Goal: Entertainment & Leisure: Consume media (video, audio)

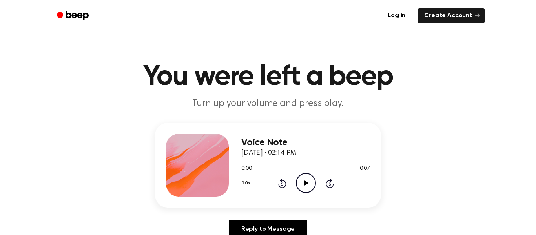
click at [309, 185] on icon "Play Audio" at bounding box center [306, 183] width 20 height 20
click at [294, 180] on div "1.0x Rewind 5 seconds Play Audio Skip 5 seconds" at bounding box center [305, 183] width 129 height 20
click at [297, 181] on icon "Play Audio" at bounding box center [306, 183] width 20 height 20
click at [304, 186] on icon "Play Audio" at bounding box center [306, 183] width 20 height 20
click at [294, 185] on div "1.0x Rewind 5 seconds Play Audio Skip 5 seconds" at bounding box center [305, 183] width 129 height 20
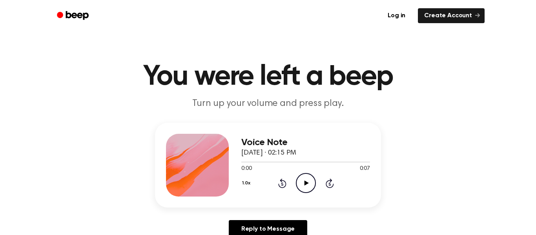
click at [299, 185] on icon "Play Audio" at bounding box center [306, 183] width 20 height 20
click at [296, 174] on icon "Play Audio" at bounding box center [306, 183] width 20 height 20
click at [309, 195] on div "Voice Note October 14, 2024 · 02:16 PM 0:08 0:08 Your browser does not support …" at bounding box center [305, 165] width 129 height 63
click at [310, 185] on icon "Play Audio" at bounding box center [306, 183] width 20 height 20
click at [302, 189] on icon "Play Audio" at bounding box center [306, 183] width 20 height 20
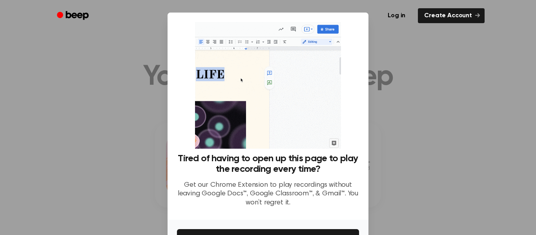
click at [52, 63] on div at bounding box center [268, 117] width 536 height 235
click at [25, 146] on div at bounding box center [268, 117] width 536 height 235
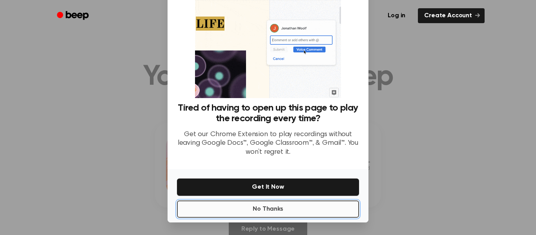
click at [260, 207] on button "No Thanks" at bounding box center [268, 208] width 182 height 17
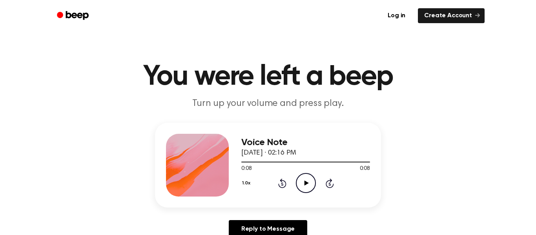
click at [307, 176] on icon "Play Audio" at bounding box center [306, 183] width 20 height 20
click at [309, 180] on icon "Play Audio" at bounding box center [306, 183] width 20 height 20
click at [295, 177] on div "1.0x Rewind 5 seconds Play Audio Skip 5 seconds" at bounding box center [305, 183] width 129 height 20
click at [310, 185] on icon "Play Audio" at bounding box center [306, 183] width 20 height 20
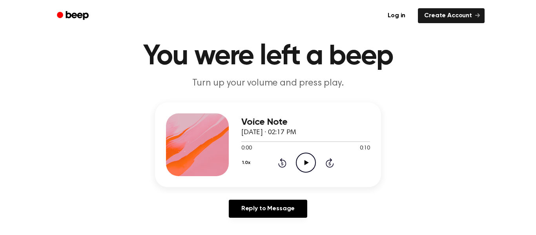
scroll to position [38, 0]
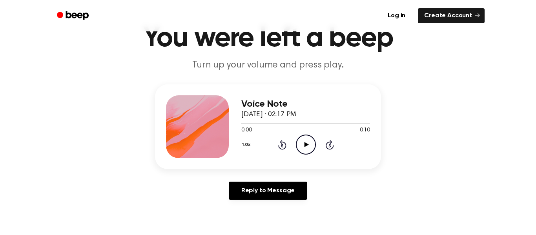
click at [308, 151] on icon "Play Audio" at bounding box center [306, 145] width 20 height 20
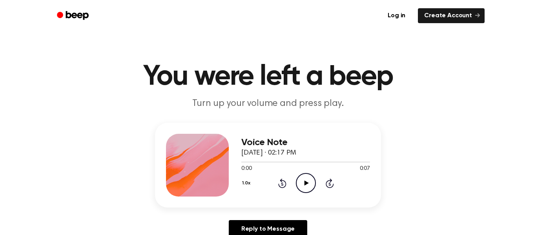
click at [302, 177] on icon "Play Audio" at bounding box center [306, 183] width 20 height 20
click at [295, 193] on div "Voice Note [DATE] · 02:18 PM 0:00 0:08 Your browser does not support the [objec…" at bounding box center [305, 165] width 129 height 63
click at [304, 180] on icon "Play Audio" at bounding box center [306, 183] width 20 height 20
click at [296, 179] on icon "Play Audio" at bounding box center [306, 183] width 20 height 20
click at [302, 181] on icon "Play Audio" at bounding box center [306, 183] width 20 height 20
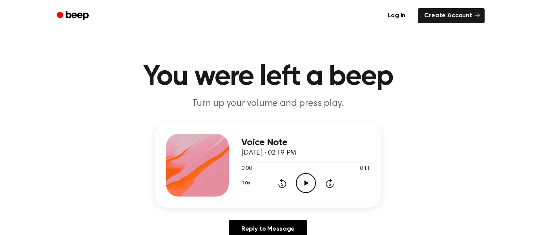
click at [313, 212] on div "Voice Note October 14, 2024 · 02:19 PM 0:00 0:11 Your browser does not support …" at bounding box center [267, 184] width 517 height 122
click at [297, 184] on icon "Play Audio" at bounding box center [306, 183] width 20 height 20
click at [307, 182] on icon "Play Audio" at bounding box center [306, 183] width 20 height 20
click at [308, 182] on icon "Play Audio" at bounding box center [306, 183] width 20 height 20
click at [299, 179] on icon "Play Audio" at bounding box center [306, 183] width 20 height 20
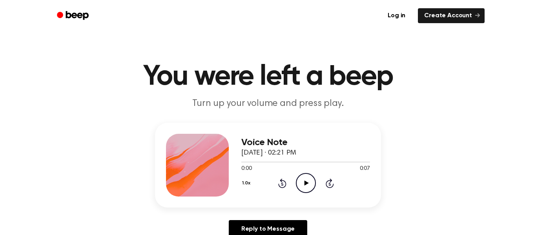
click at [300, 181] on icon "Play Audio" at bounding box center [306, 183] width 20 height 20
click at [302, 177] on icon "Play Audio" at bounding box center [306, 183] width 20 height 20
click at [307, 173] on div "0:00 0:08" at bounding box center [305, 169] width 129 height 8
click at [312, 188] on icon "Play Audio" at bounding box center [306, 183] width 20 height 20
click at [308, 177] on icon "Play Audio" at bounding box center [306, 183] width 20 height 20
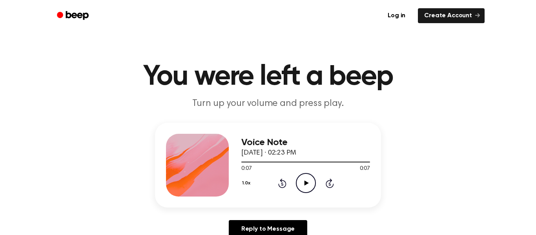
click at [307, 182] on icon "Play Audio" at bounding box center [306, 183] width 20 height 20
click at [308, 182] on icon "Play Audio" at bounding box center [306, 183] width 20 height 20
click at [310, 180] on icon "Play Audio" at bounding box center [306, 183] width 20 height 20
click at [307, 188] on icon "Play Audio" at bounding box center [306, 183] width 20 height 20
click at [301, 182] on icon "Play Audio" at bounding box center [306, 183] width 20 height 20
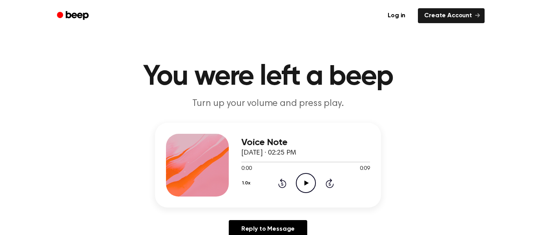
click at [305, 185] on icon "Play Audio" at bounding box center [306, 183] width 20 height 20
